Goal: Task Accomplishment & Management: Use online tool/utility

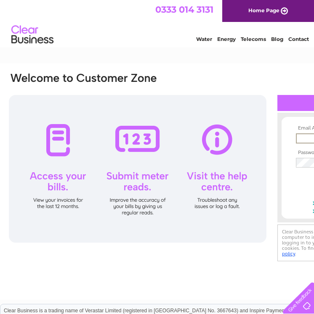
type input "jillkerr@blueyonder.co.uk"
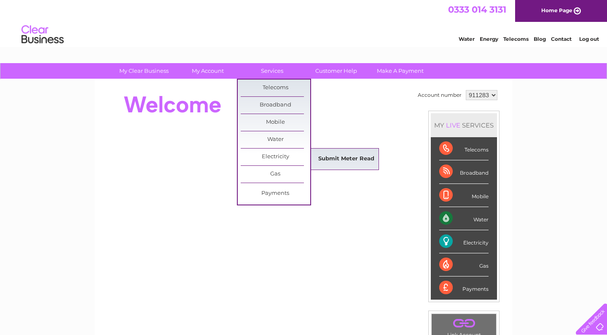
click at [314, 155] on link "Submit Meter Read" at bounding box center [346, 159] width 70 height 17
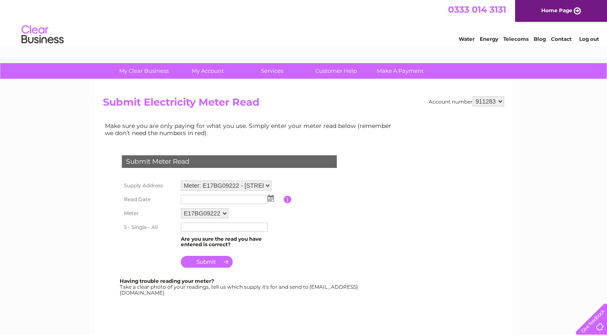
click at [268, 199] on img at bounding box center [271, 198] width 6 height 7
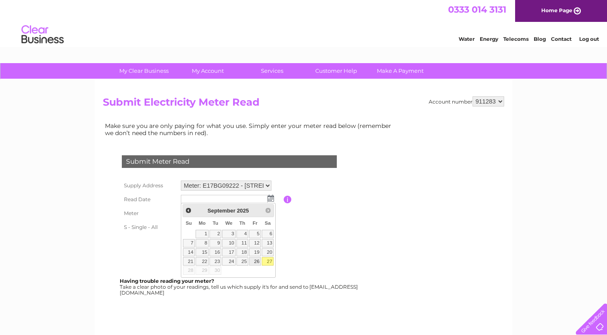
click at [255, 261] on link "26" at bounding box center [255, 261] width 12 height 8
type input "2025/09/26"
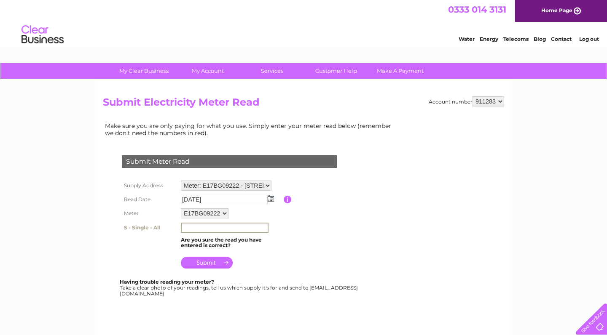
click at [188, 225] on input "text" at bounding box center [225, 228] width 88 height 10
type input "59256"
click at [206, 260] on input "submit" at bounding box center [207, 262] width 52 height 12
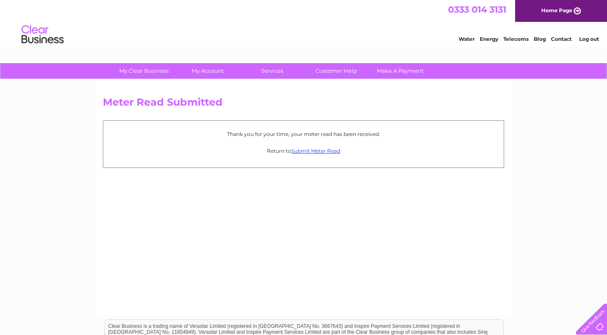
click at [566, 38] on link "Contact" at bounding box center [561, 39] width 21 height 6
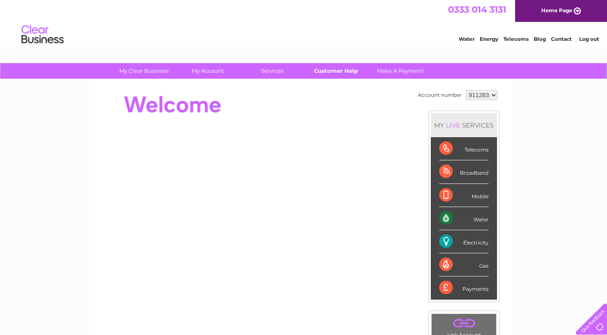
click at [337, 70] on link "Customer Help" at bounding box center [336, 71] width 70 height 16
